Goal: Task Accomplishment & Management: Use online tool/utility

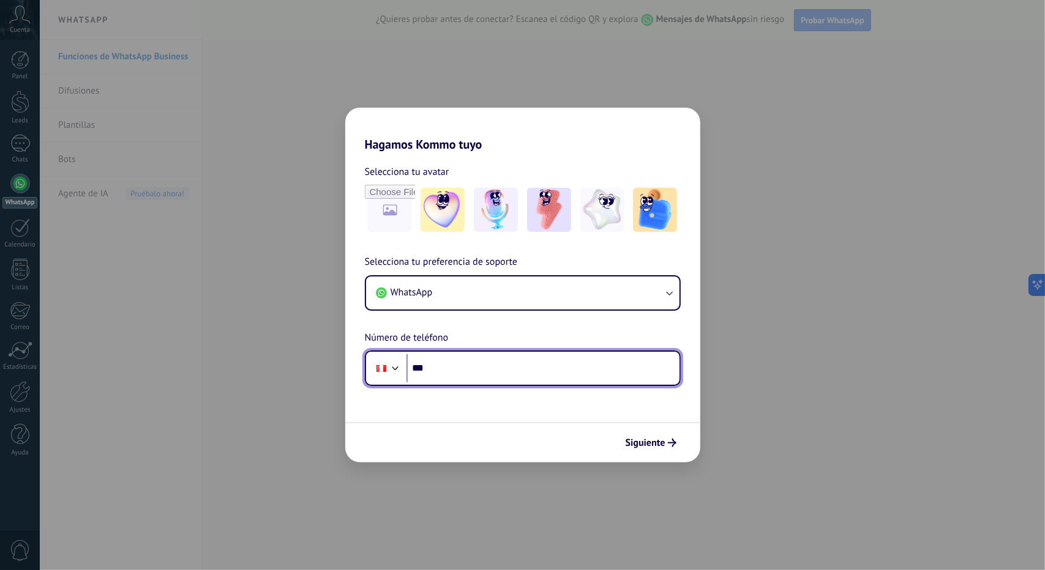
click at [537, 367] on input "***" at bounding box center [542, 368] width 273 height 28
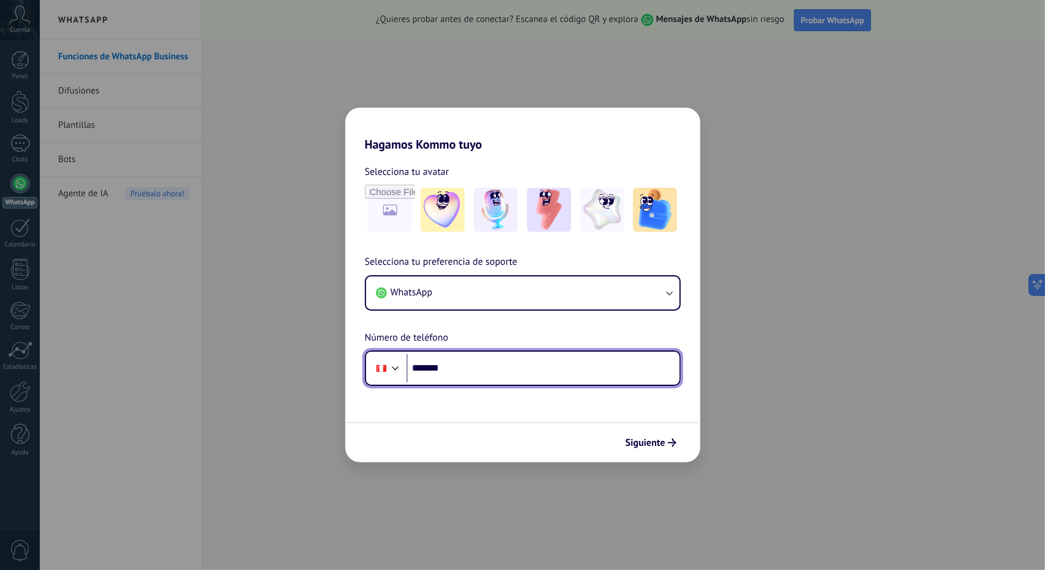
click at [475, 374] on input "*******" at bounding box center [542, 368] width 273 height 28
type input "**********"
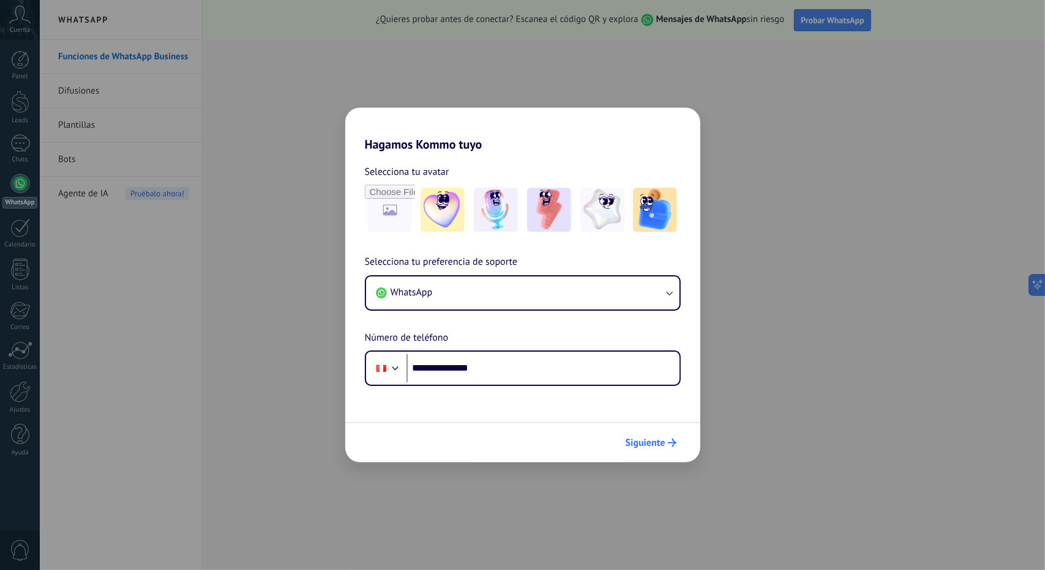
click at [659, 446] on span "Siguiente" at bounding box center [645, 443] width 40 height 9
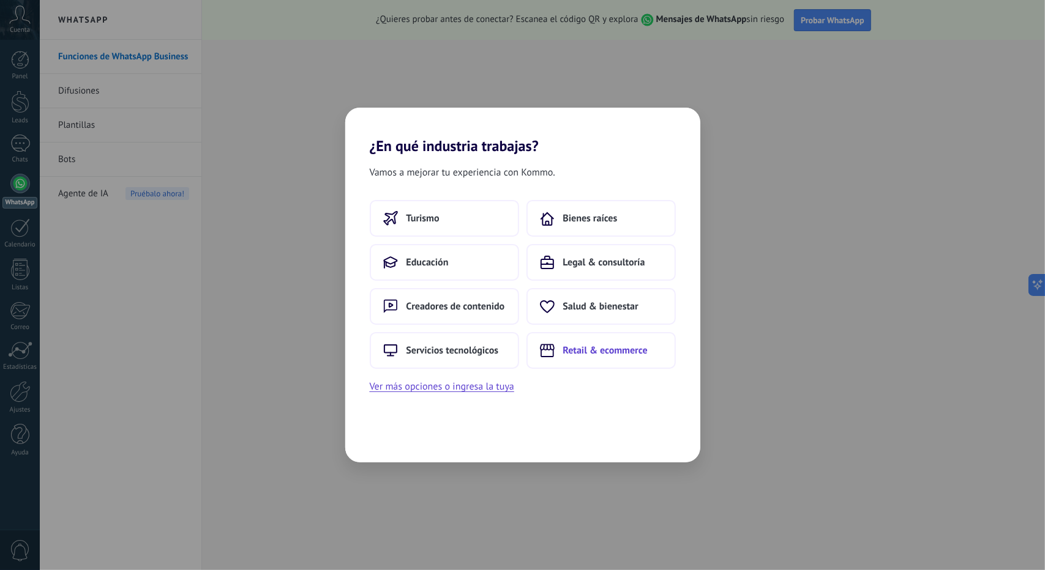
click at [604, 353] on span "Retail & ecommerce" at bounding box center [605, 351] width 84 height 12
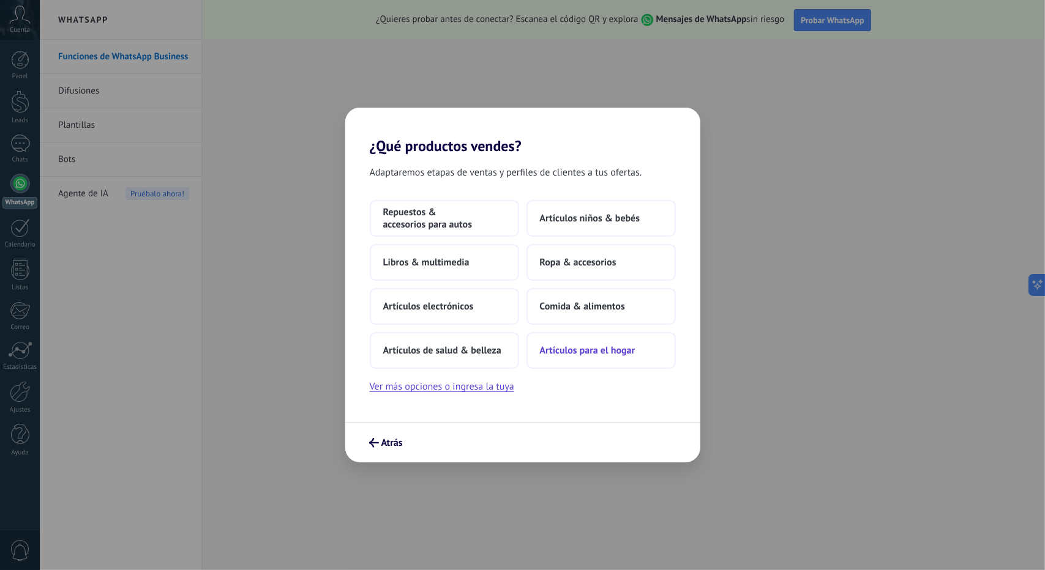
click at [600, 349] on span "Artículos para el hogar" at bounding box center [587, 351] width 95 height 12
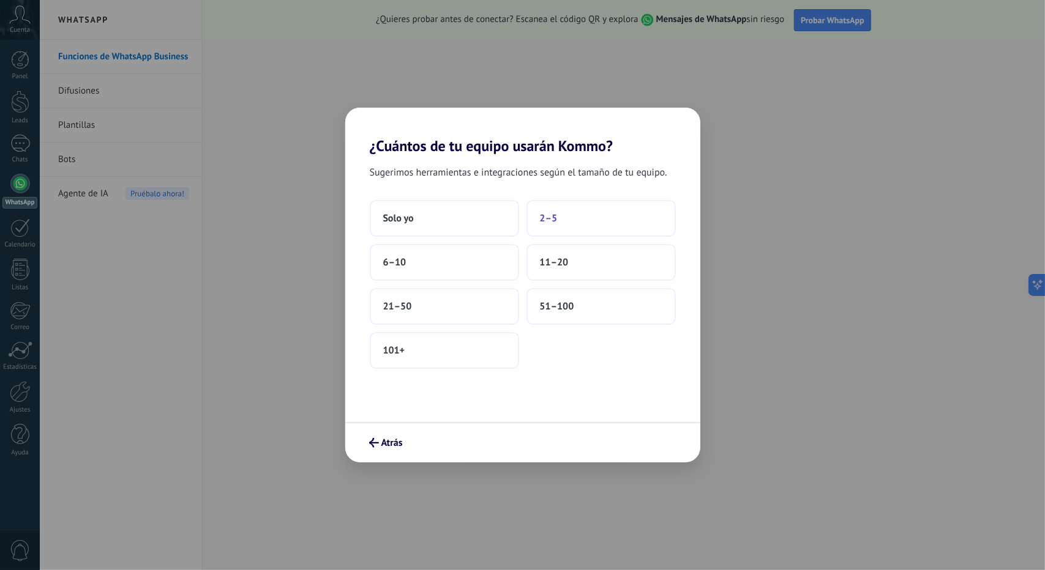
click at [555, 207] on button "2–5" at bounding box center [600, 218] width 149 height 37
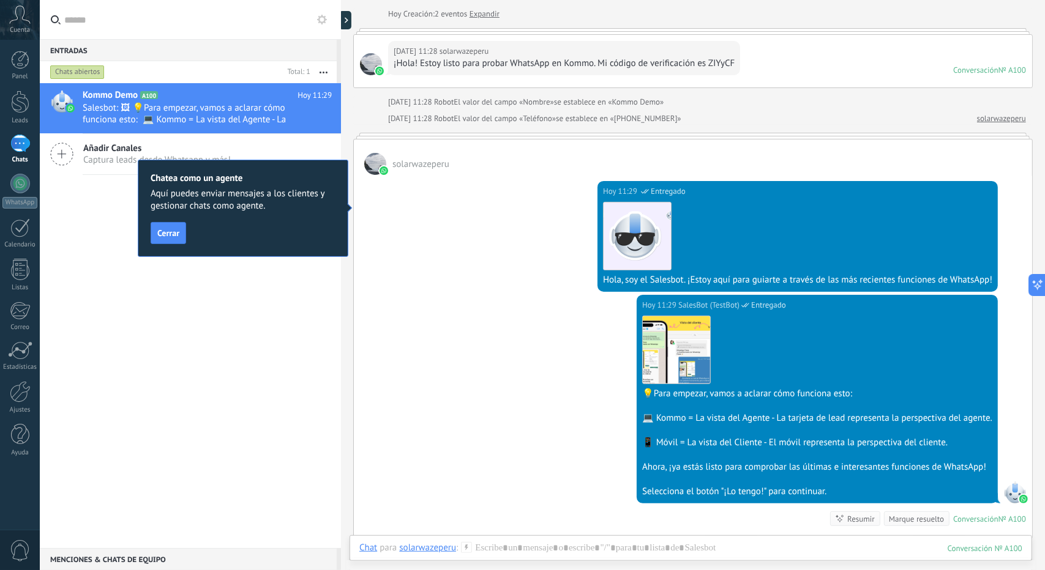
scroll to position [237, 0]
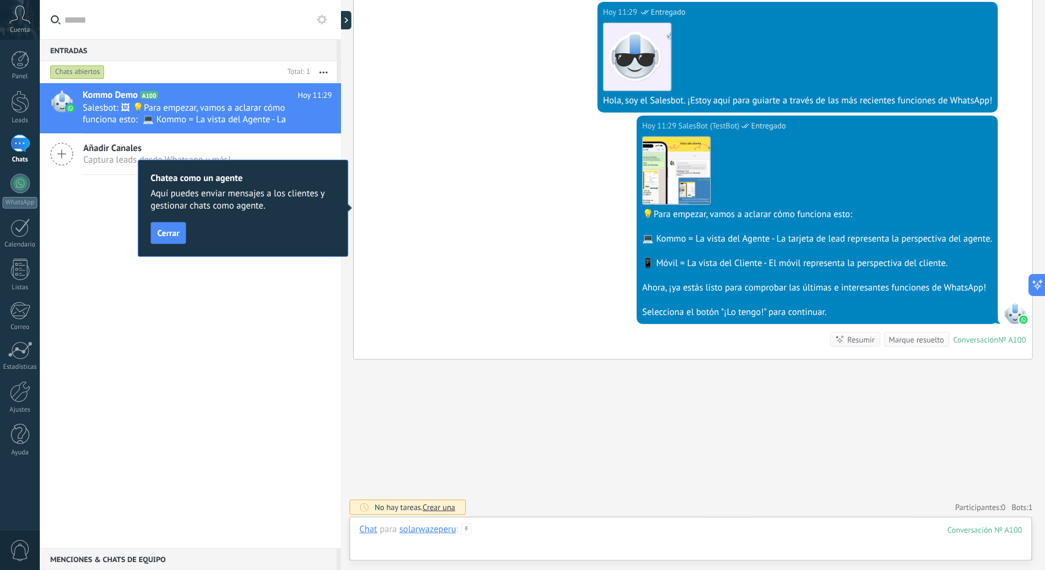
click at [633, 532] on div at bounding box center [690, 542] width 663 height 37
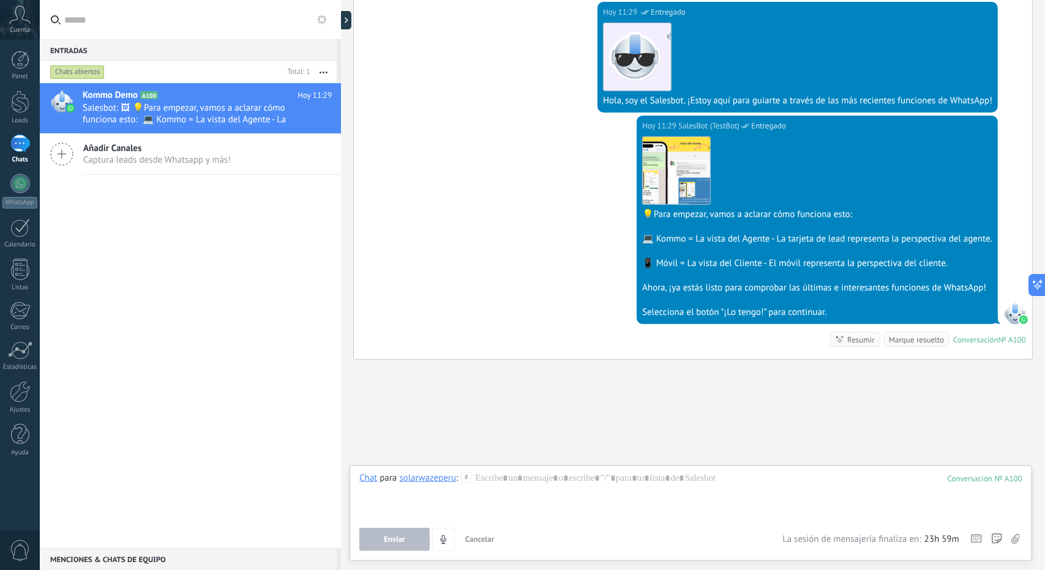
click at [595, 429] on div "Buscar Carga más [DATE] [DATE] Creación: 2 eventos Expandir [DATE] 11:28 solarw…" at bounding box center [693, 168] width 704 height 811
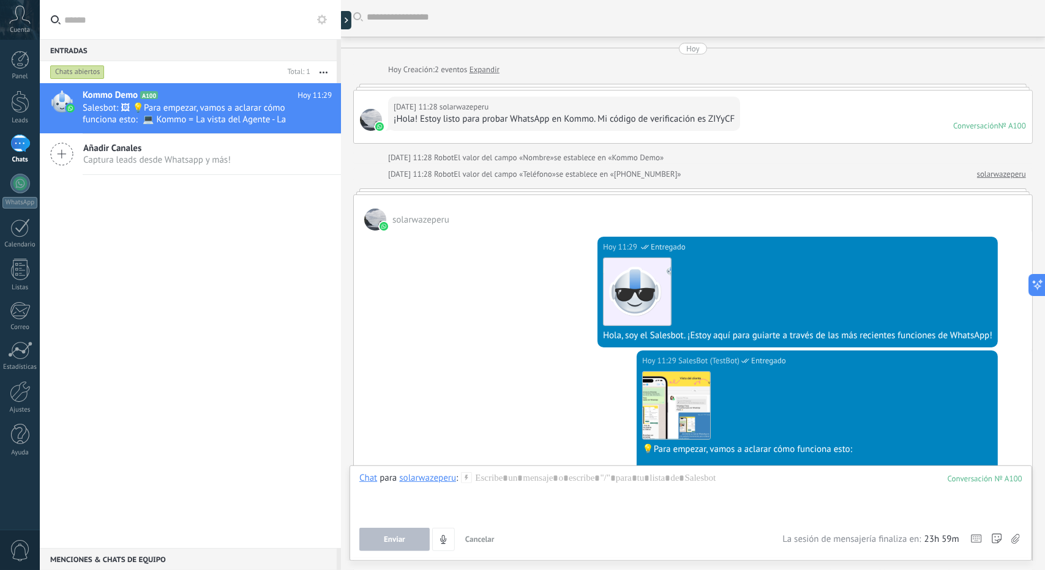
scroll to position [0, 0]
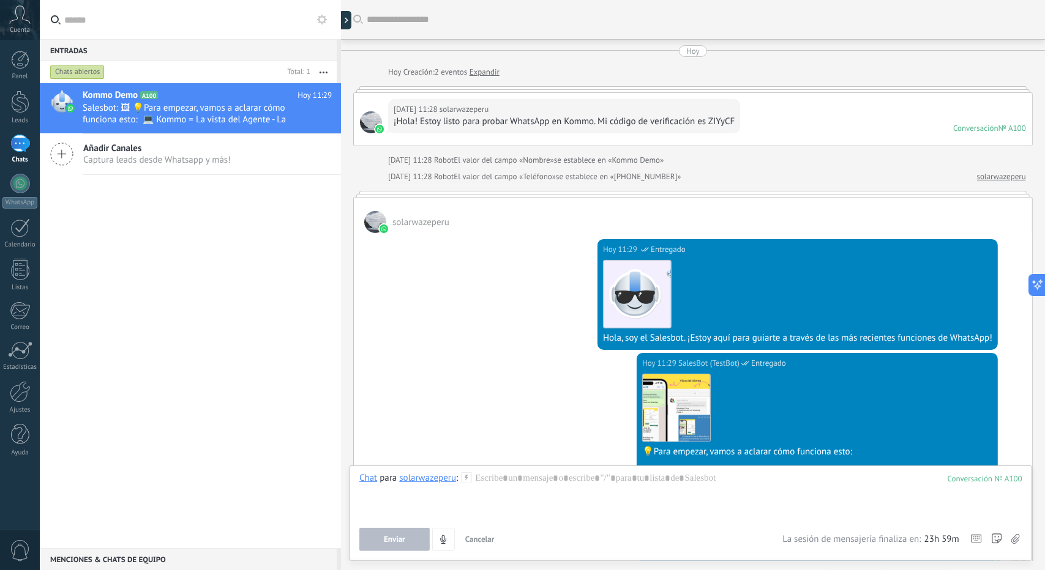
click at [22, 22] on icon at bounding box center [19, 15] width 21 height 18
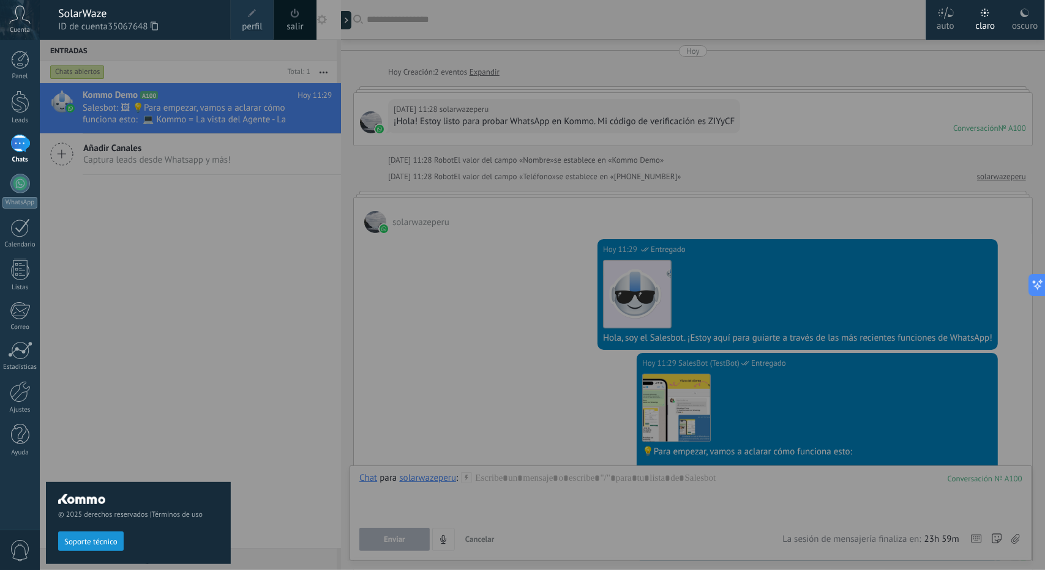
click at [22, 22] on icon at bounding box center [19, 15] width 21 height 18
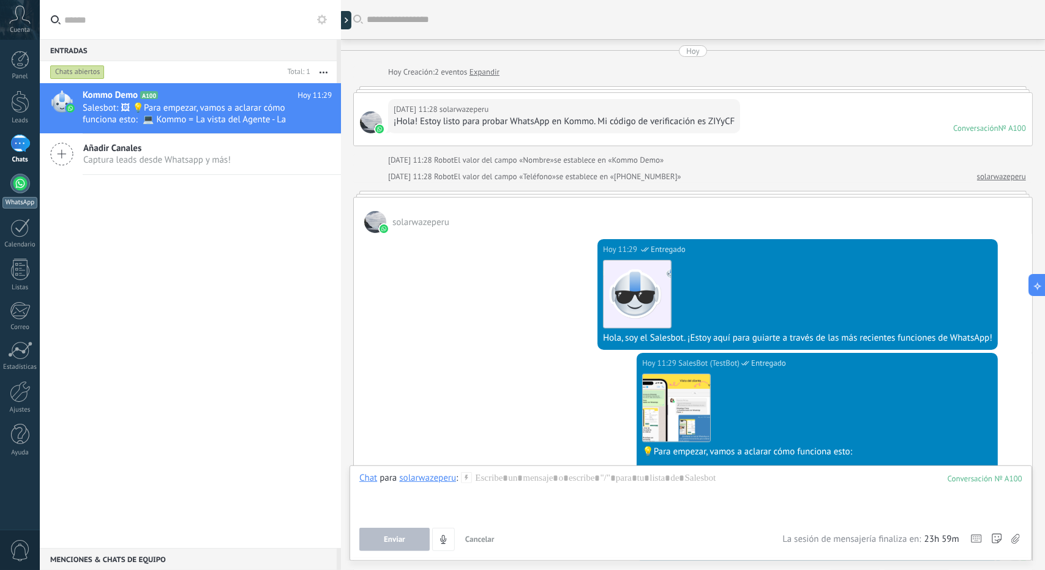
click at [16, 190] on div at bounding box center [20, 184] width 20 height 20
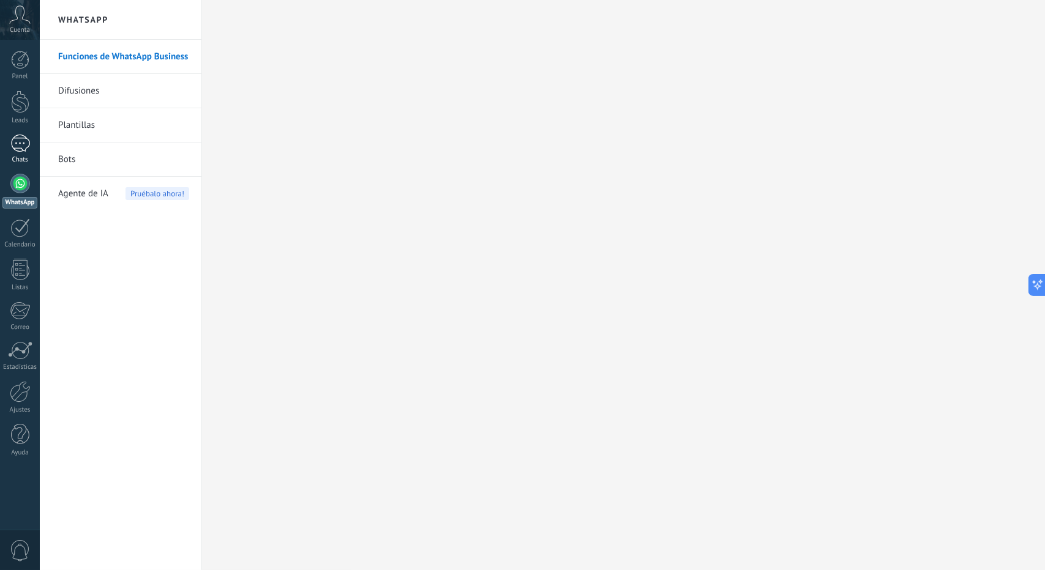
click at [16, 143] on div "1" at bounding box center [20, 144] width 20 height 18
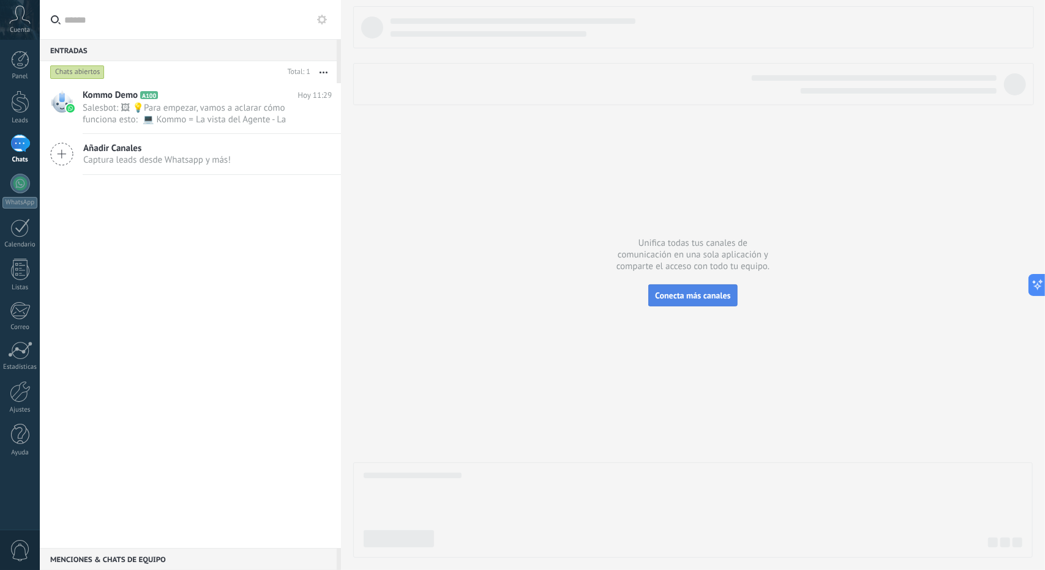
click at [681, 298] on span "Conecta más canales" at bounding box center [692, 295] width 75 height 11
